Goal: Task Accomplishment & Management: Use online tool/utility

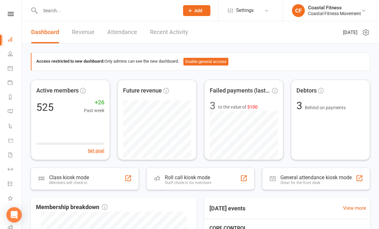
click at [10, 66] on icon at bounding box center [10, 68] width 5 height 5
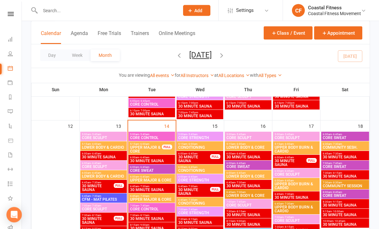
scroll to position [559, 0]
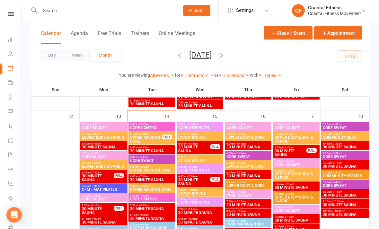
click at [151, 125] on span "5:00am - 5:45am" at bounding box center [152, 124] width 44 height 3
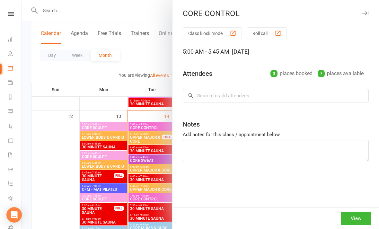
click at [370, 10] on div "CORE CONTROL" at bounding box center [275, 13] width 207 height 9
click at [365, 16] on button "button" at bounding box center [365, 13] width 8 height 8
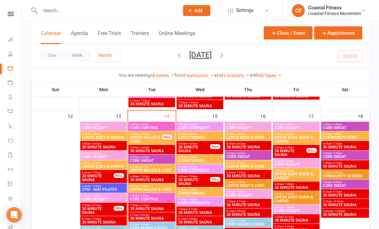
click at [158, 159] on span "CORE SWEAT" at bounding box center [152, 161] width 44 height 4
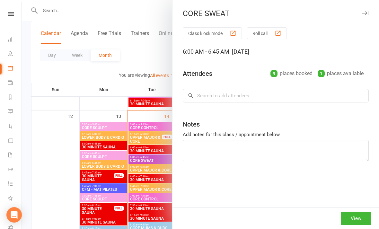
click at [368, 10] on button "button" at bounding box center [365, 13] width 8 height 8
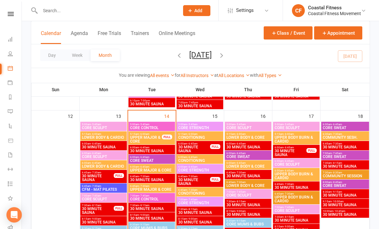
click at [147, 160] on span "CORE SWEAT" at bounding box center [152, 161] width 44 height 4
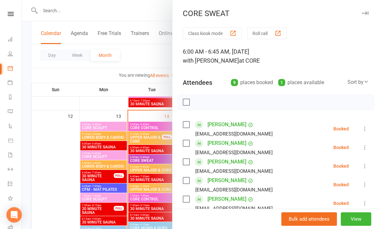
scroll to position [0, 0]
click at [366, 12] on icon "button" at bounding box center [365, 13] width 7 height 4
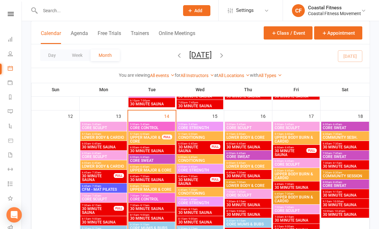
click at [148, 128] on span "CORE CONTROL" at bounding box center [152, 128] width 44 height 4
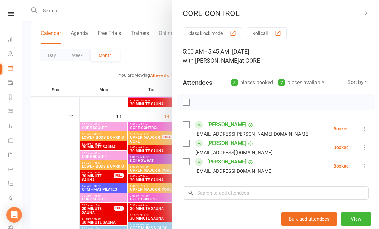
click at [364, 127] on icon at bounding box center [365, 129] width 6 height 6
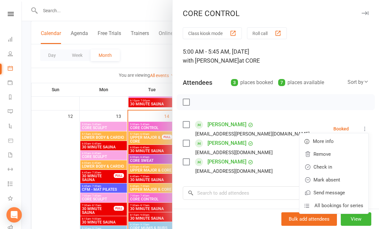
click at [324, 168] on link "Check in" at bounding box center [333, 167] width 69 height 13
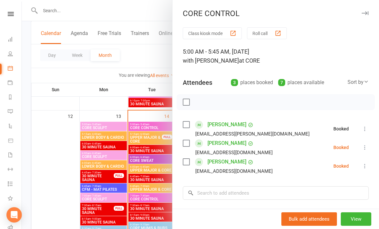
click at [365, 146] on icon at bounding box center [365, 147] width 6 height 6
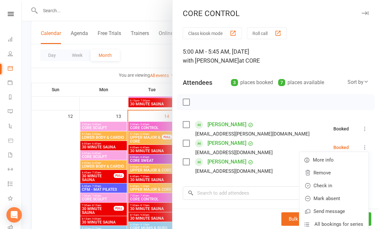
click at [323, 184] on link "Check in" at bounding box center [333, 185] width 69 height 13
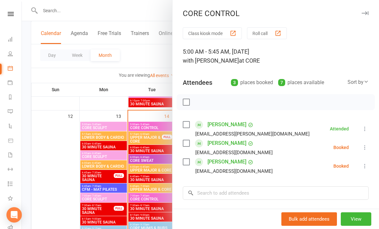
click at [367, 167] on icon at bounding box center [365, 166] width 6 height 6
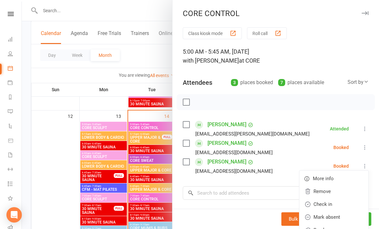
click at [328, 204] on link "Check in" at bounding box center [333, 204] width 69 height 13
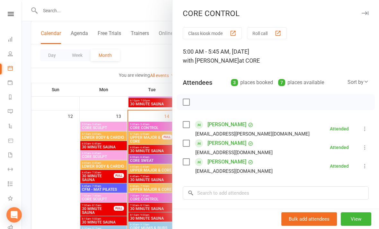
click at [368, 10] on button "button" at bounding box center [365, 13] width 8 height 8
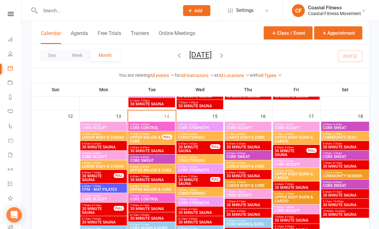
click at [160, 198] on span "CORE CONTROL" at bounding box center [152, 199] width 44 height 4
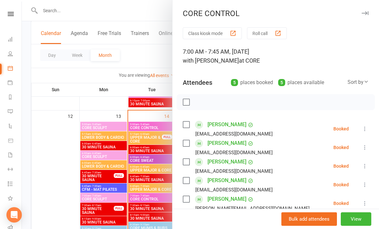
click at [368, 12] on icon "button" at bounding box center [365, 13] width 7 height 4
